Goal: Task Accomplishment & Management: Complete application form

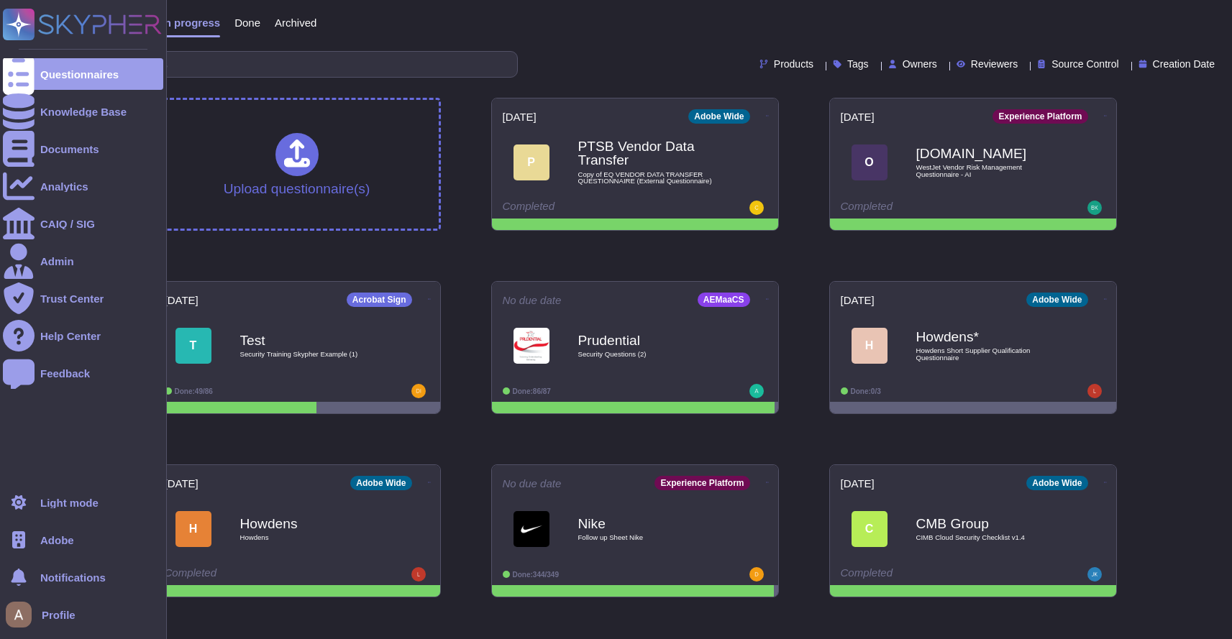
click at [42, 535] on span "Adobe" at bounding box center [57, 540] width 34 height 11
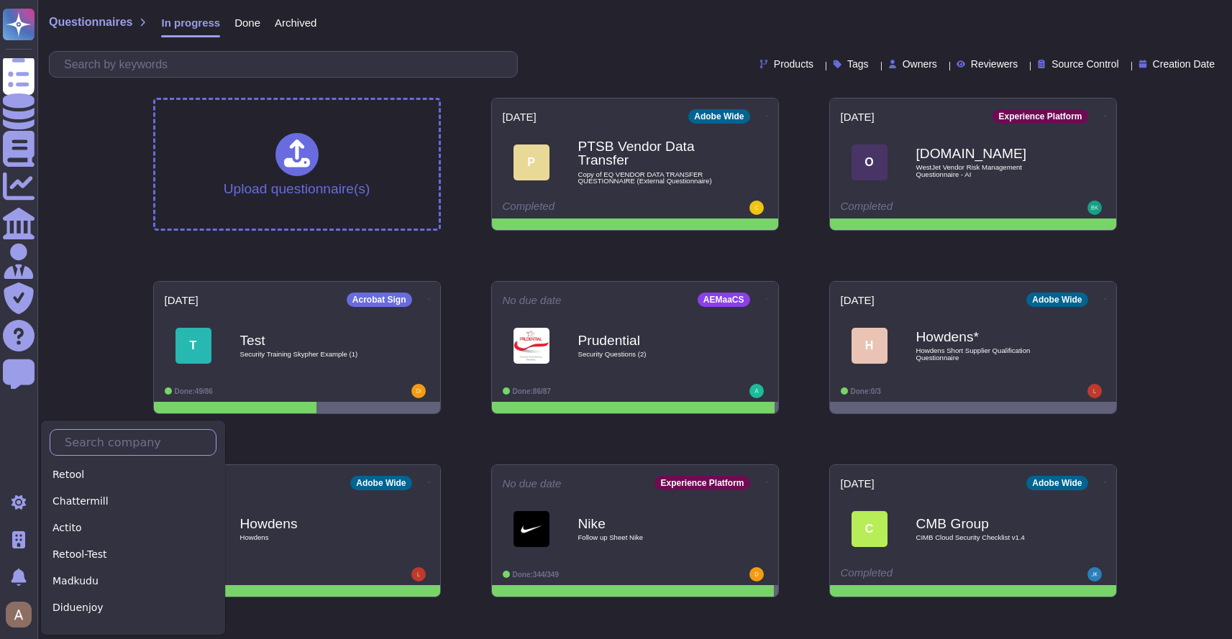
click at [131, 444] on input "text" at bounding box center [137, 442] width 158 height 25
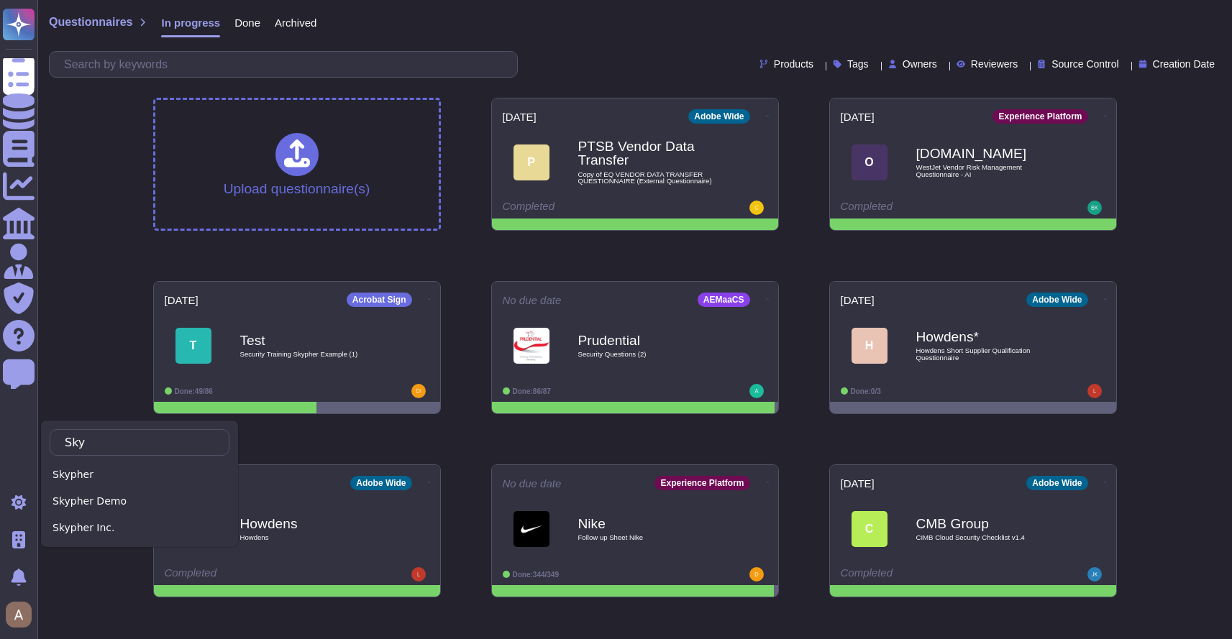
type input "Sky"
click at [101, 478] on div "Skypher" at bounding box center [140, 475] width 180 height 21
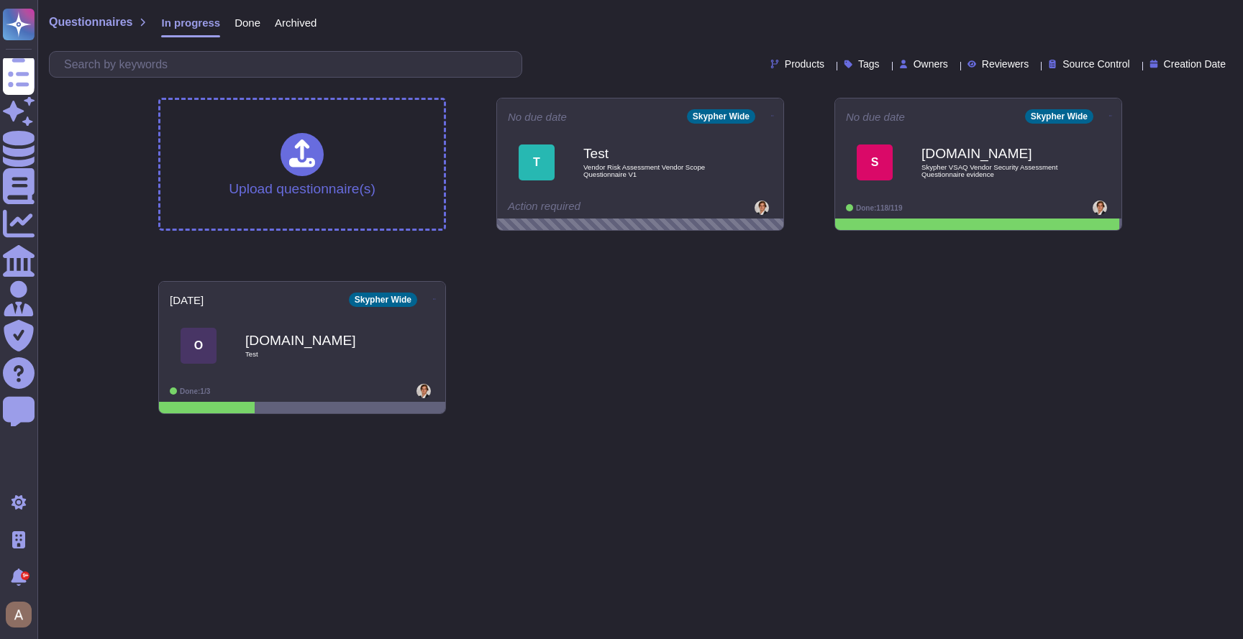
click at [252, 23] on span "Done" at bounding box center [247, 22] width 26 height 11
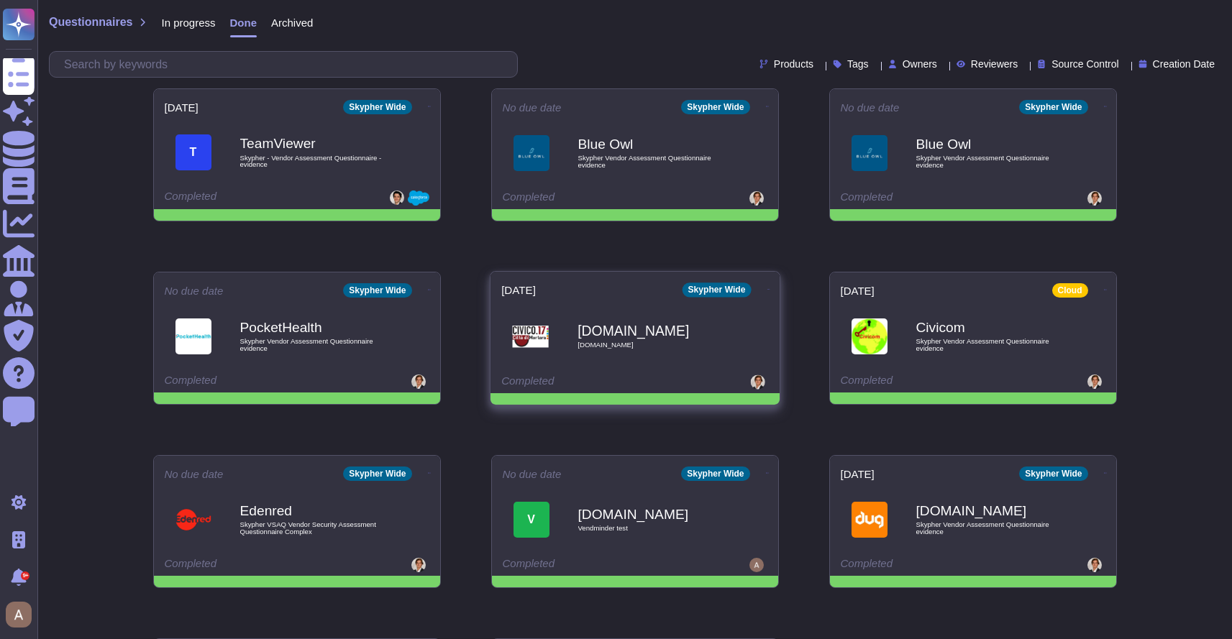
scroll to position [188, 0]
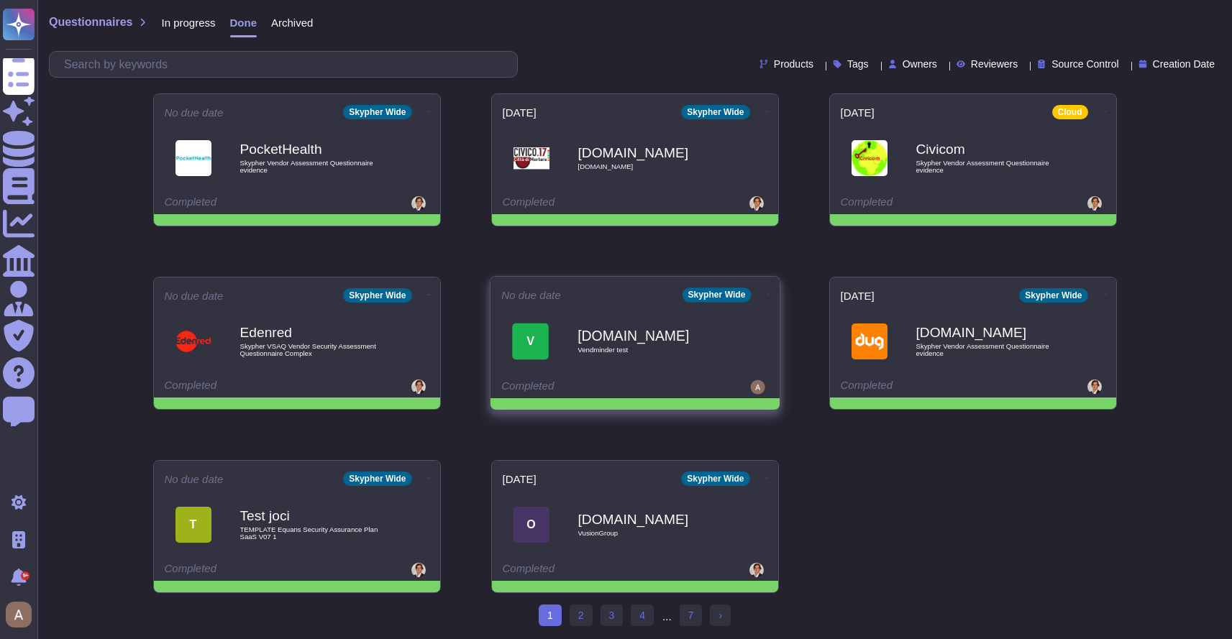
click at [607, 387] on div "Completed" at bounding box center [590, 387] width 178 height 14
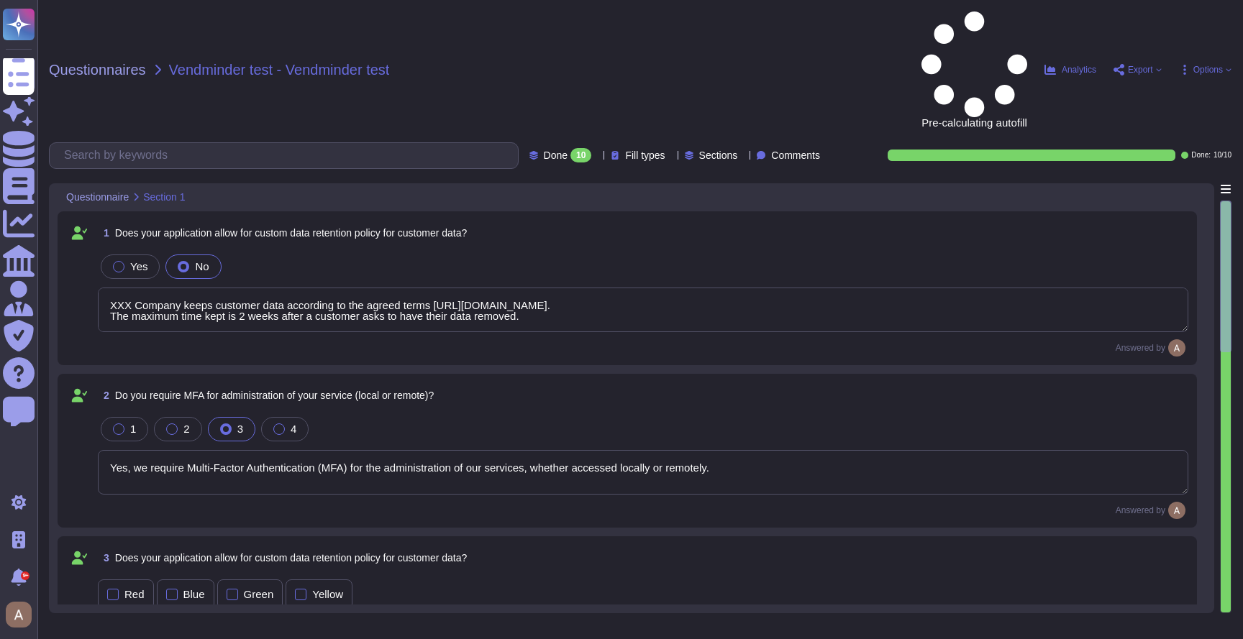
type textarea "XXX Company keeps customer data according to the agreed terms https://xxxx.com/…"
type textarea "Yes, we require Multi-Factor Authentication (MFA) for the administration of our…"
type textarea "XXX Company keeps customer data according to the agreed terms https://xxxx.com/…"
type textarea "Yes, XXX Company has a formal Information Security Program (InfoSec SP) in plac…"
type textarea "Yes, our organization has a documented Access Control Policy designed to protec…"
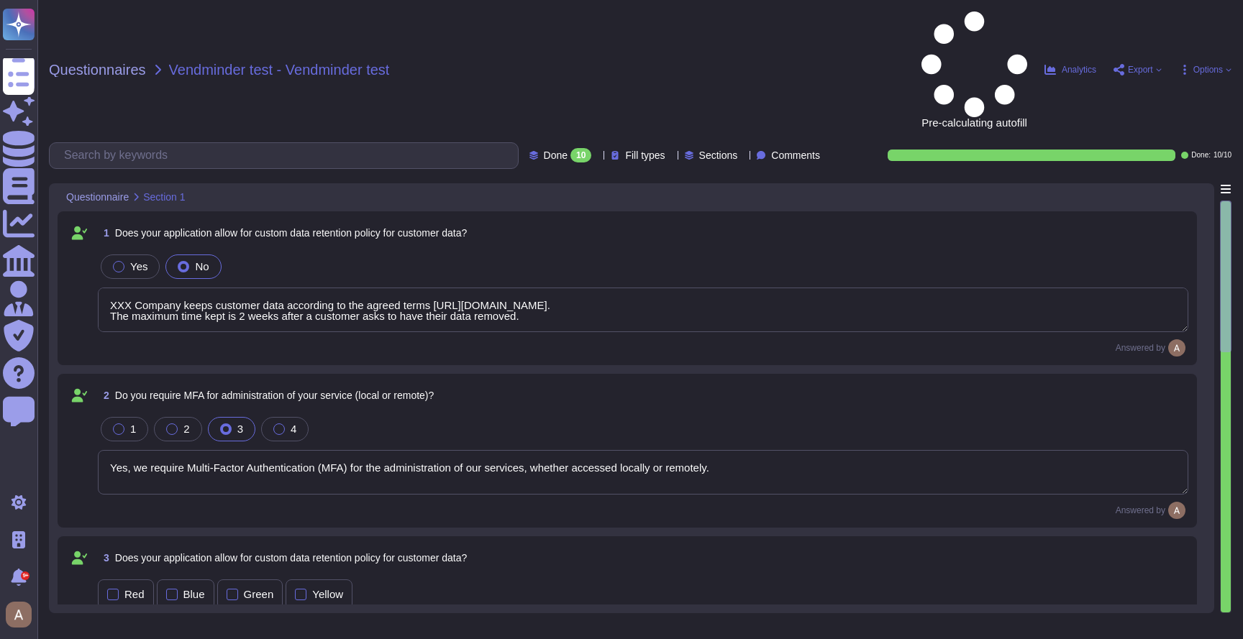
type textarea "Staff access rights are granted according to the requirements of a specific rol…"
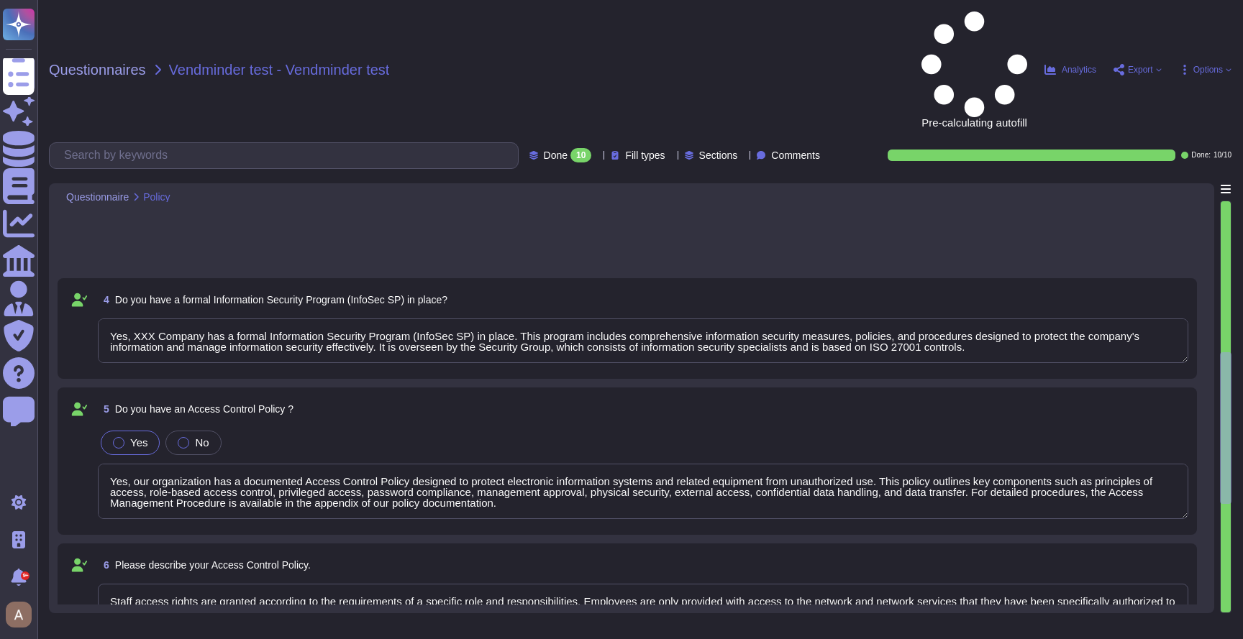
type textarea "Yes, there is a documented change management process that ensures changes are d…"
type textarea "Management approval for a revised policy is needed & recorded."
type textarea "No, not all laptops"
type textarea "Yes, a formal disciplinary or sanction policy is established for employees who …"
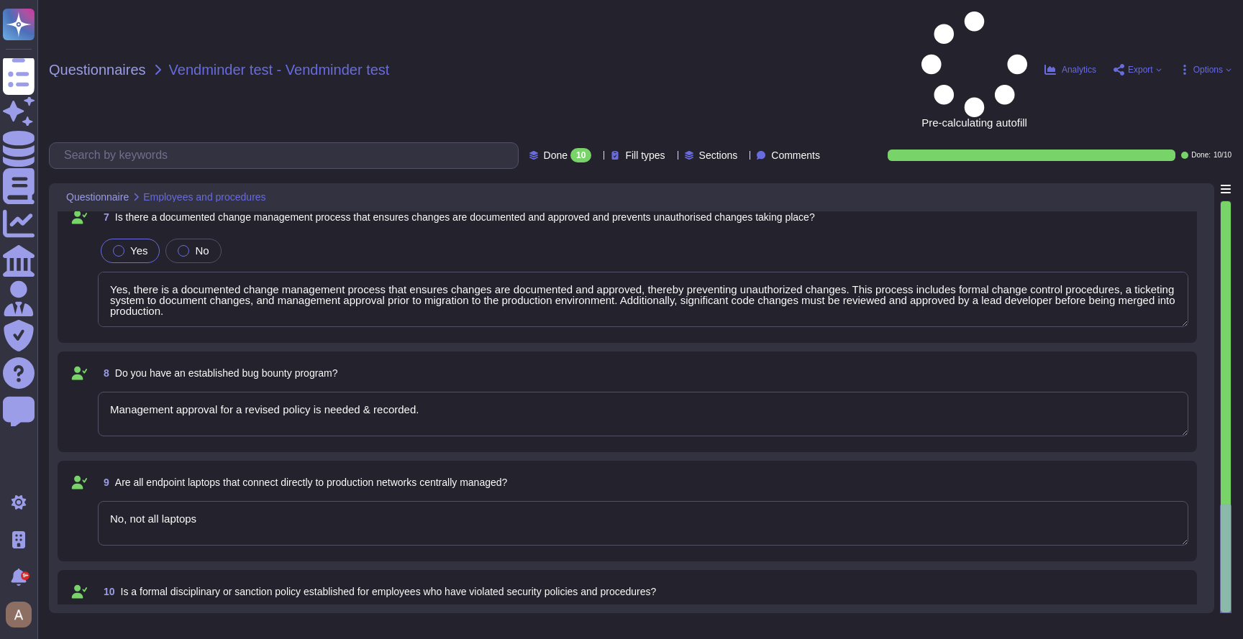
click at [581, 272] on textarea "Yes, there is a documented change management process that ensures changes are d…" at bounding box center [643, 299] width 1090 height 55
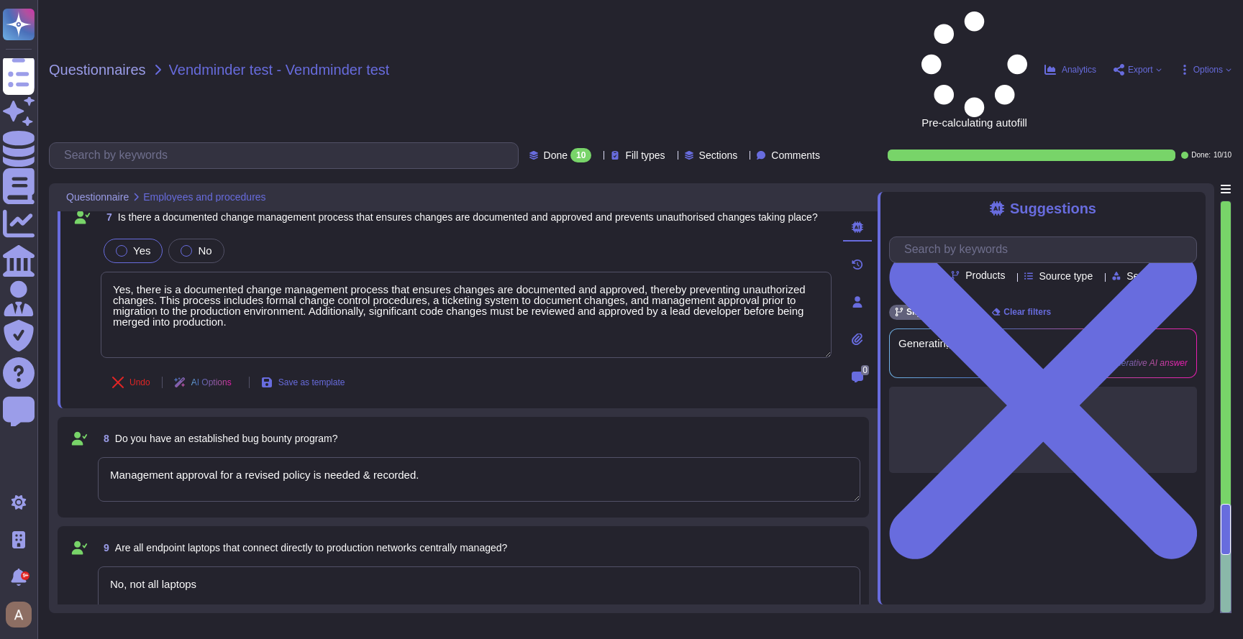
click at [220, 378] on span "AI Options" at bounding box center [211, 382] width 40 height 9
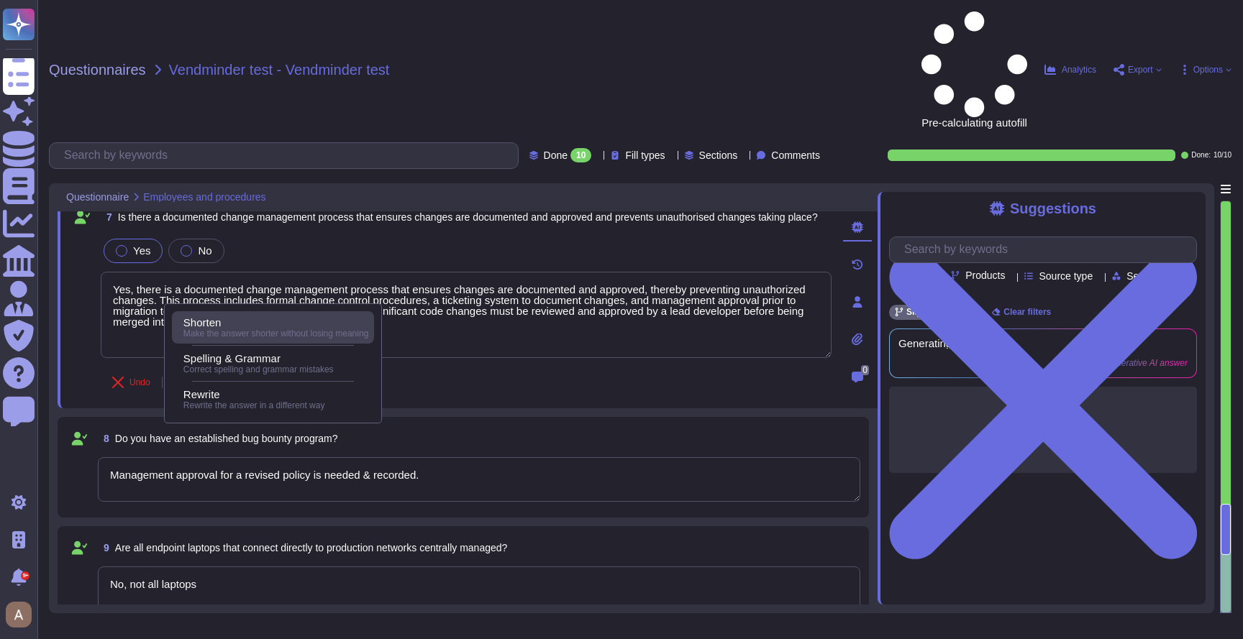
click at [225, 332] on span "Make the answer shorter without losing meaning" at bounding box center [275, 334] width 185 height 10
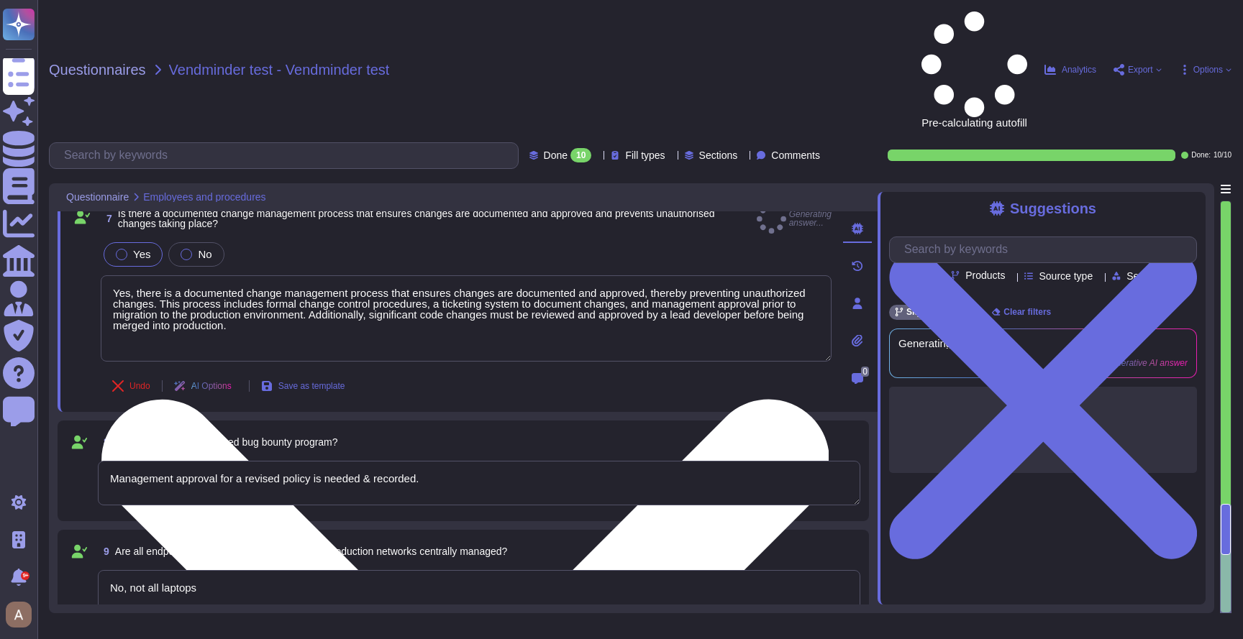
type textarea "Yes, there is a documented change management process that ensures changes are d…"
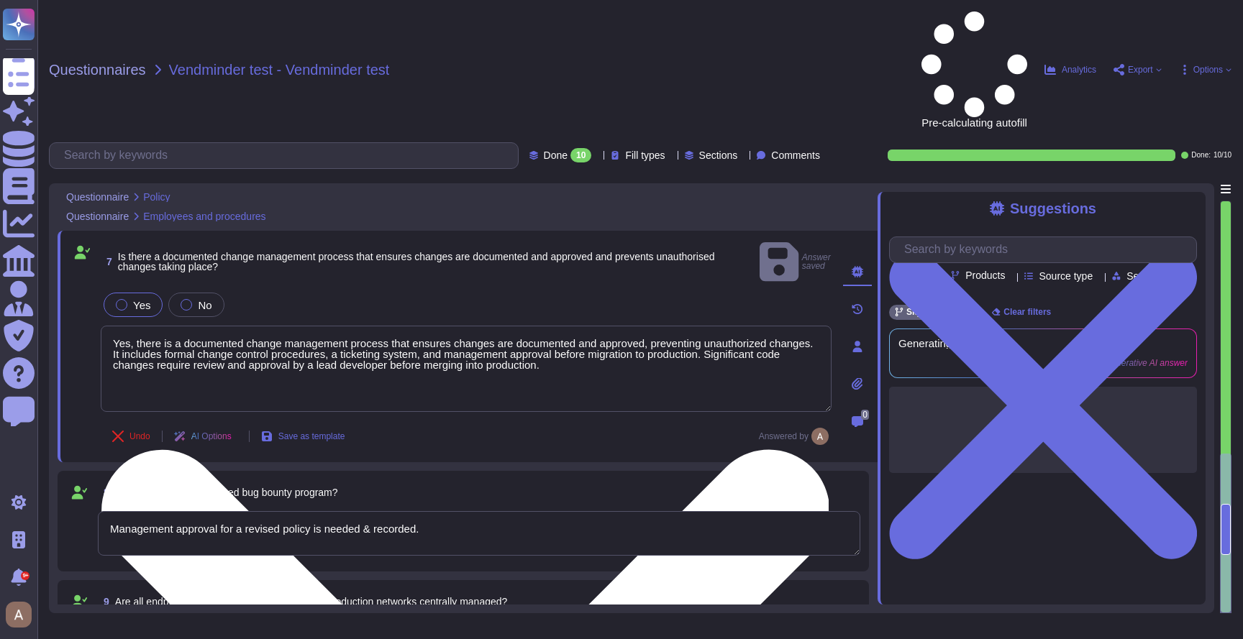
type textarea "Yes, our organization has a documented Access Control Policy designed to protec…"
type textarea "Staff access rights are granted according to the requirements of a specific rol…"
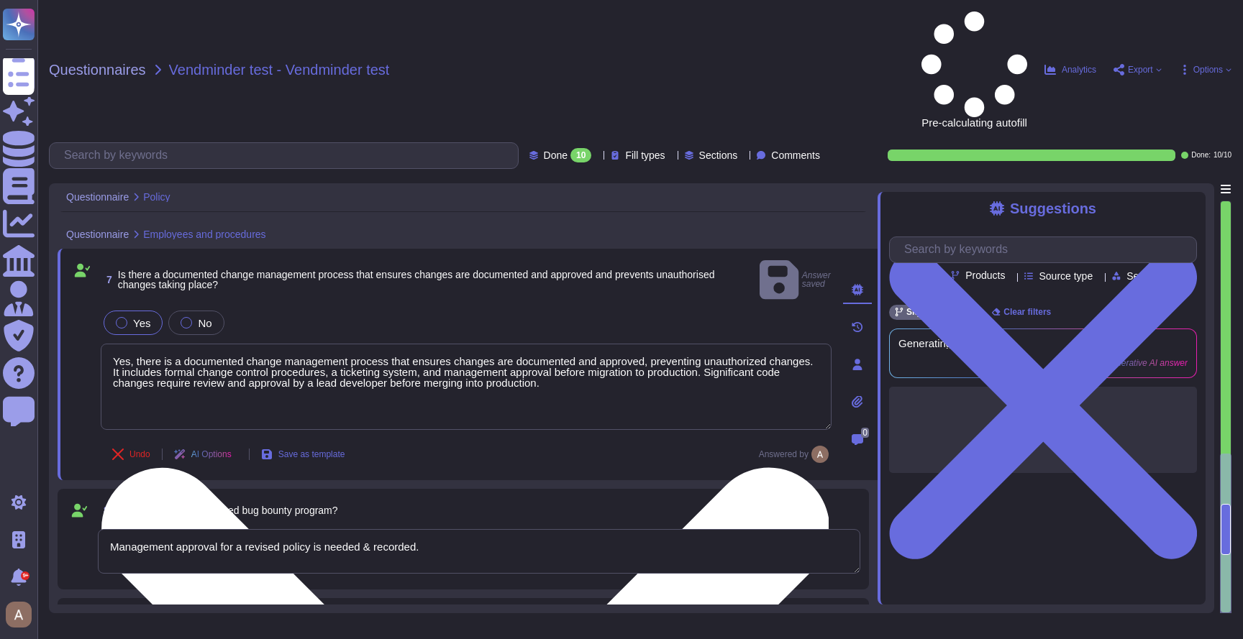
type textarea "Yes, XXX Company has a formal Information Security Program (InfoSec SP) in plac…"
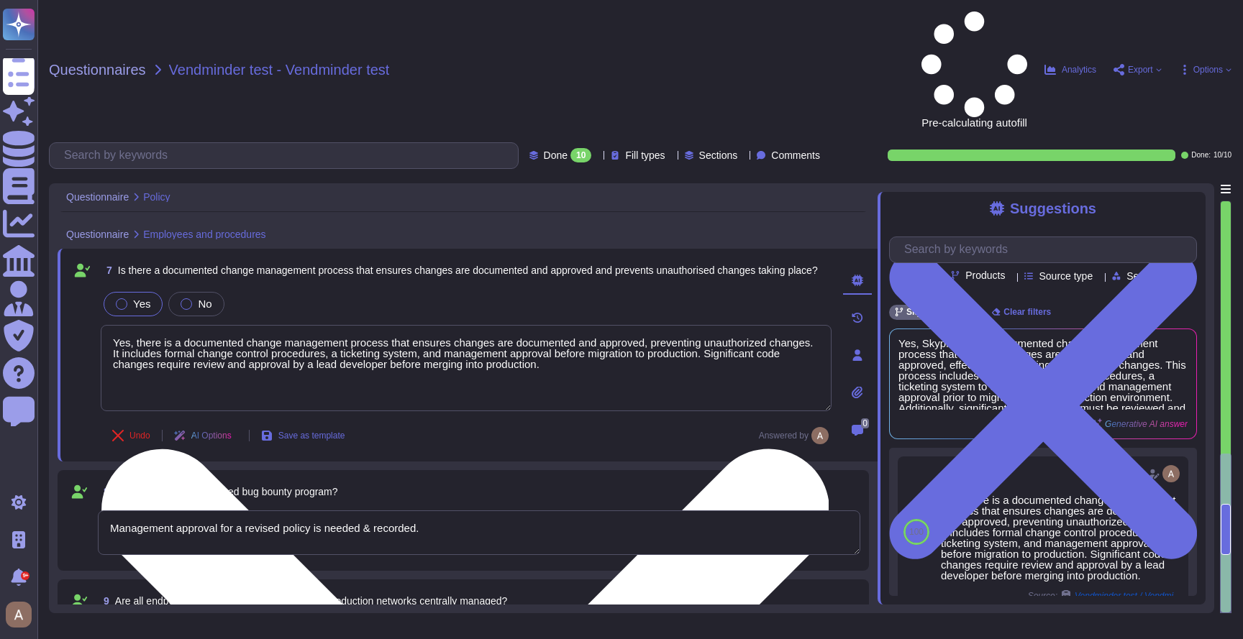
click at [462, 325] on textarea "Yes, there is a documented change management process that ensures changes are d…" at bounding box center [466, 368] width 731 height 86
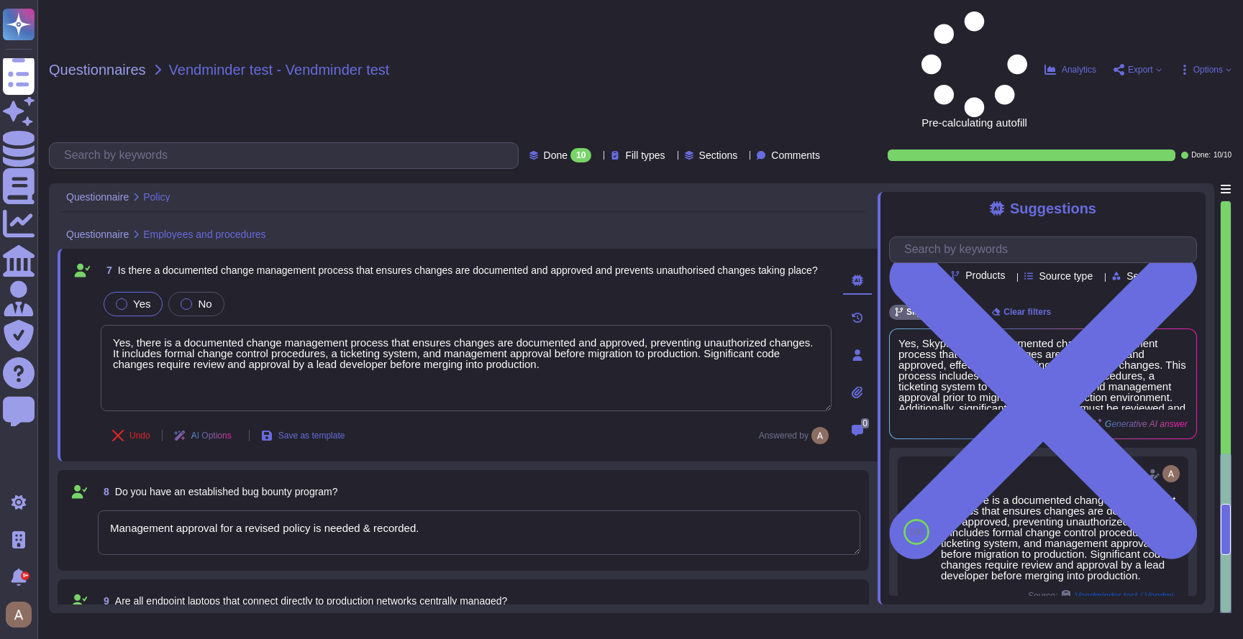
click at [218, 419] on div "AI Options" at bounding box center [206, 436] width 86 height 35
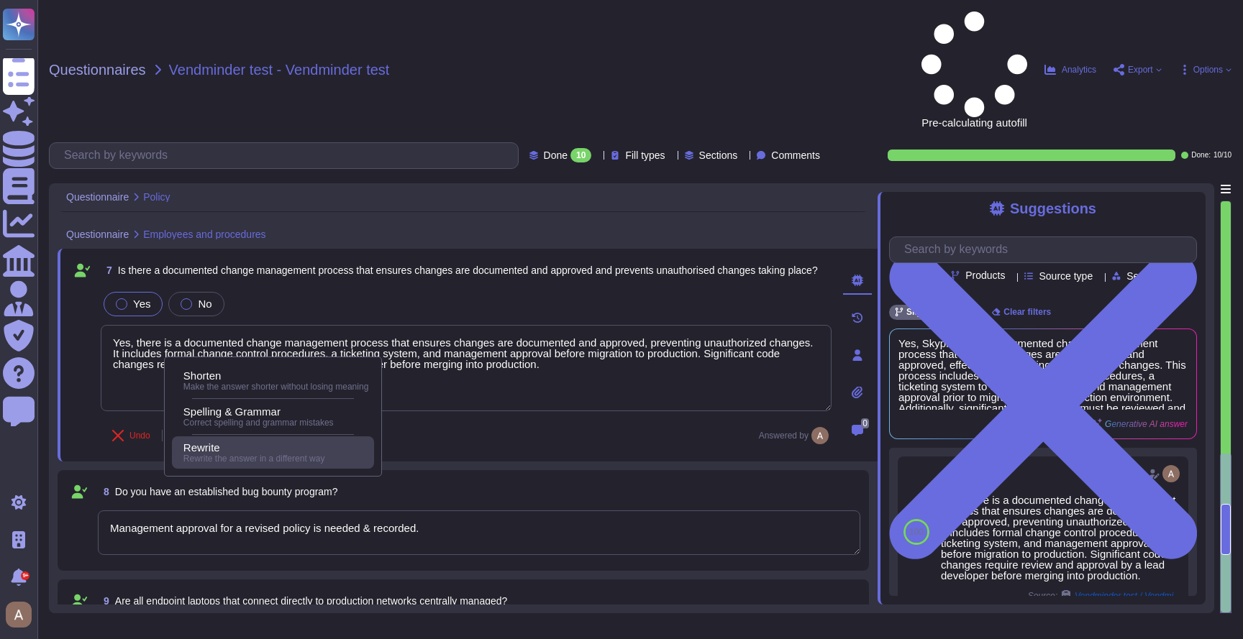
click at [247, 447] on div "Rewrite" at bounding box center [275, 448] width 185 height 13
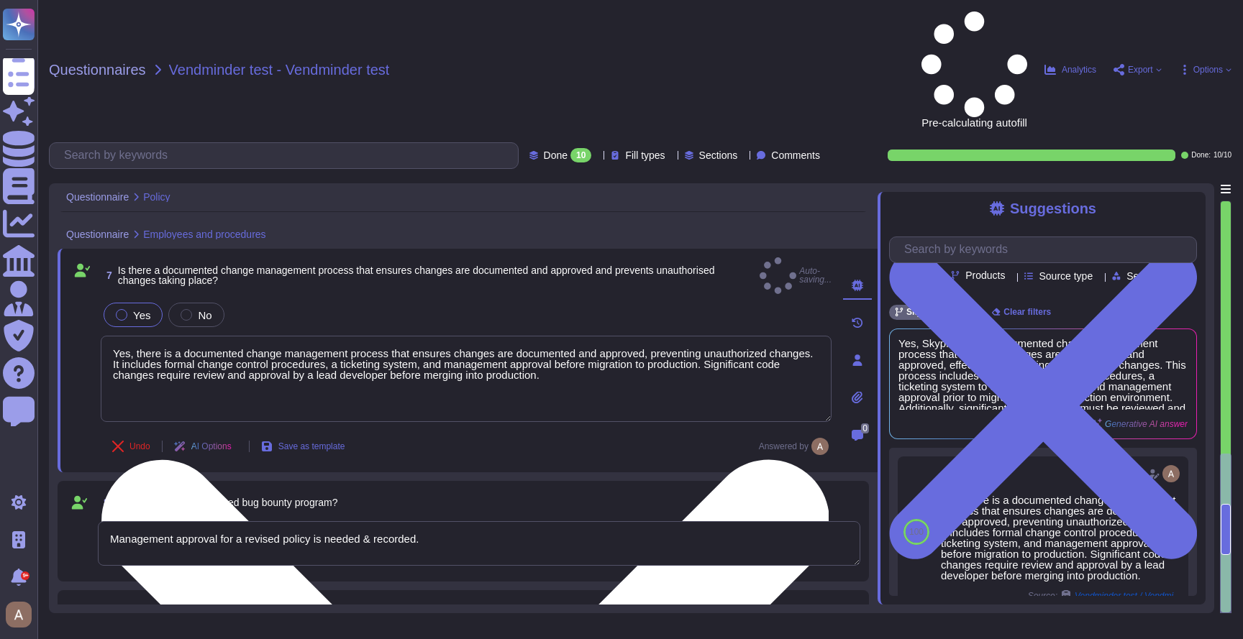
type textarea "Yes, there is a documented change management process in place that ensures all …"
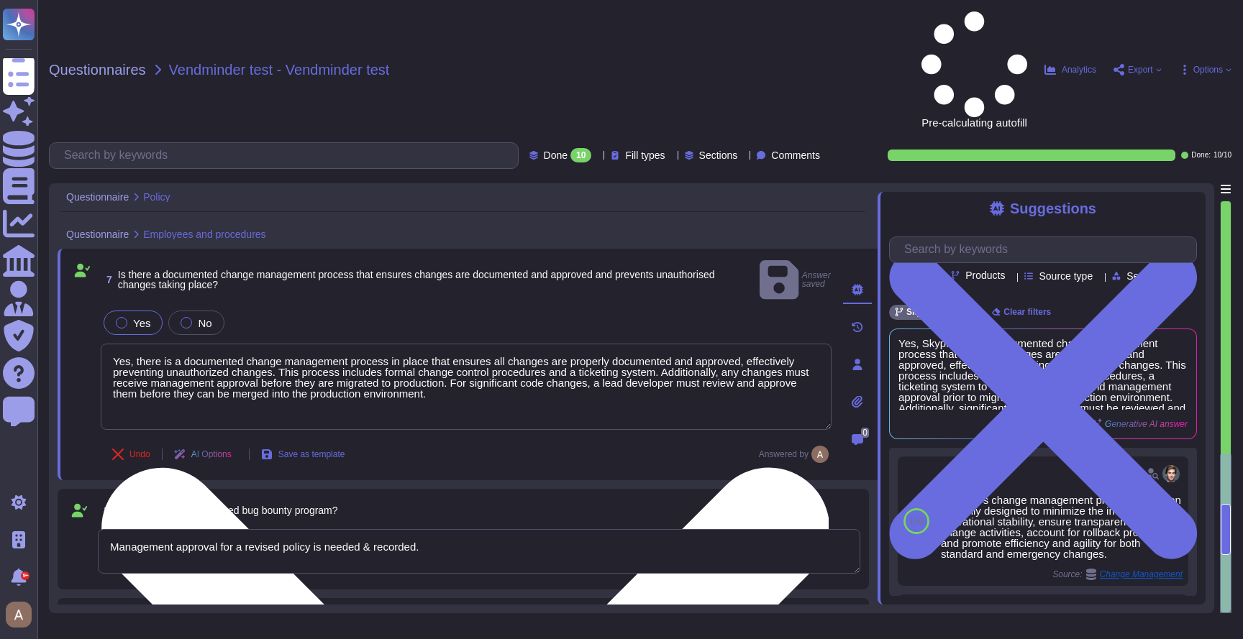
click at [452, 344] on textarea "Yes, there is a documented change management process in place that ensures all …" at bounding box center [466, 387] width 731 height 86
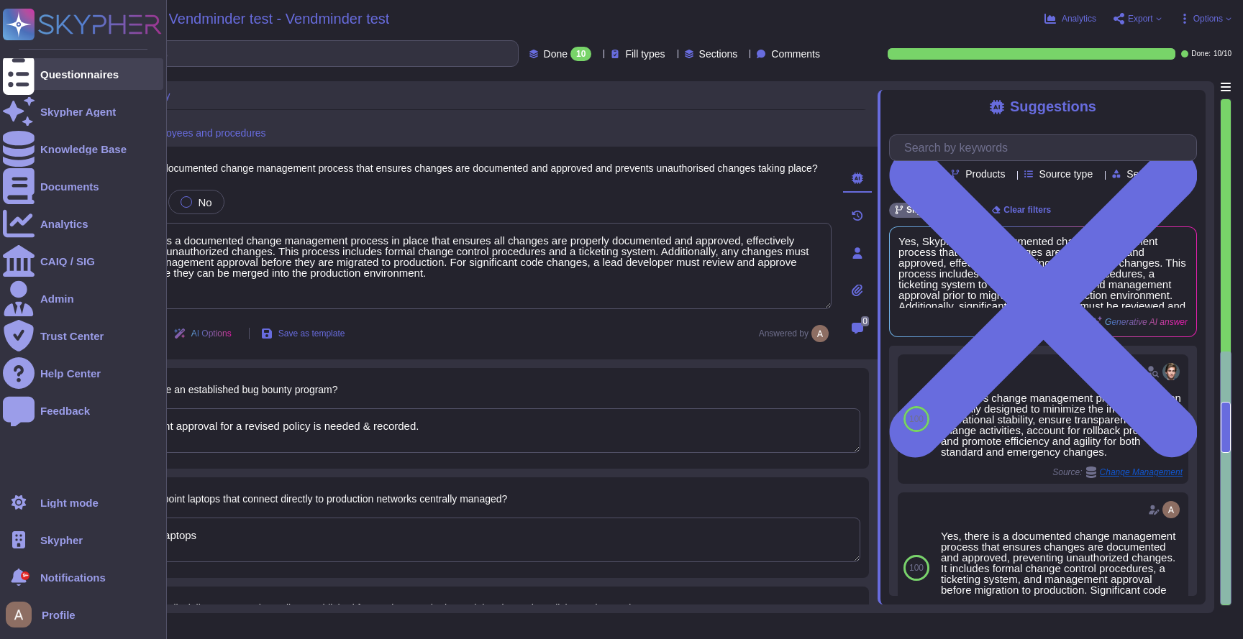
click at [34, 74] on div at bounding box center [19, 74] width 32 height 32
